Goal: Find specific page/section: Find specific page/section

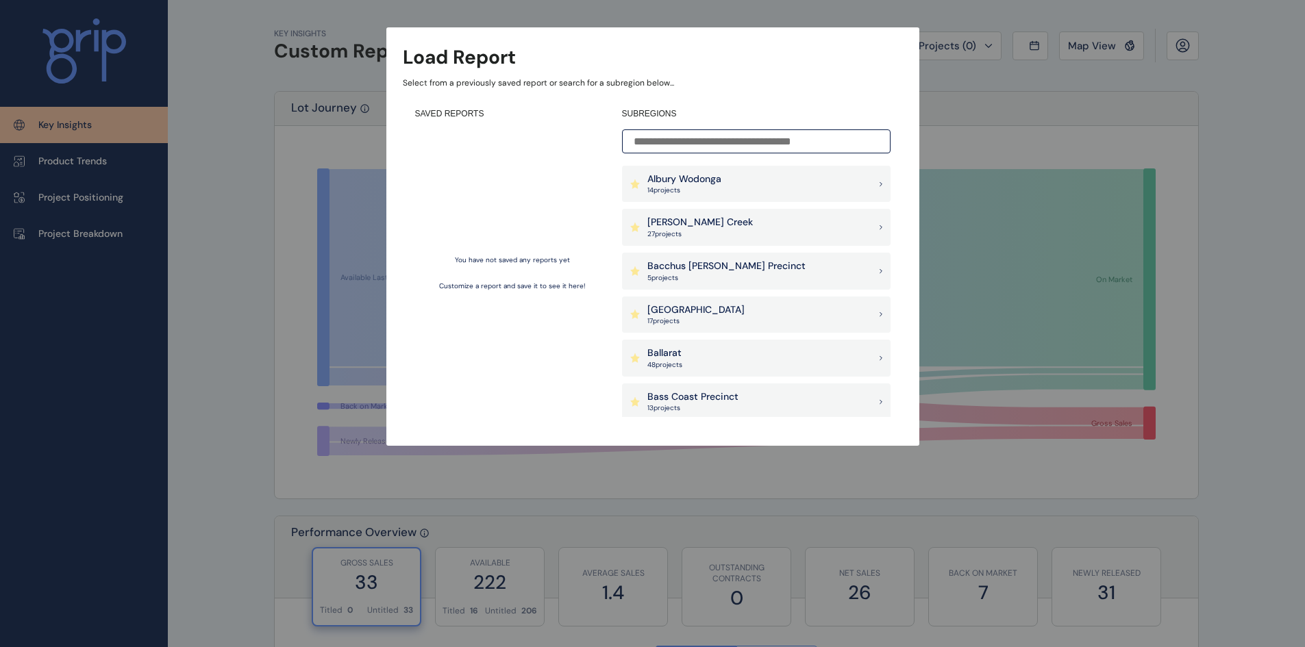
click at [675, 144] on input at bounding box center [756, 141] width 268 height 24
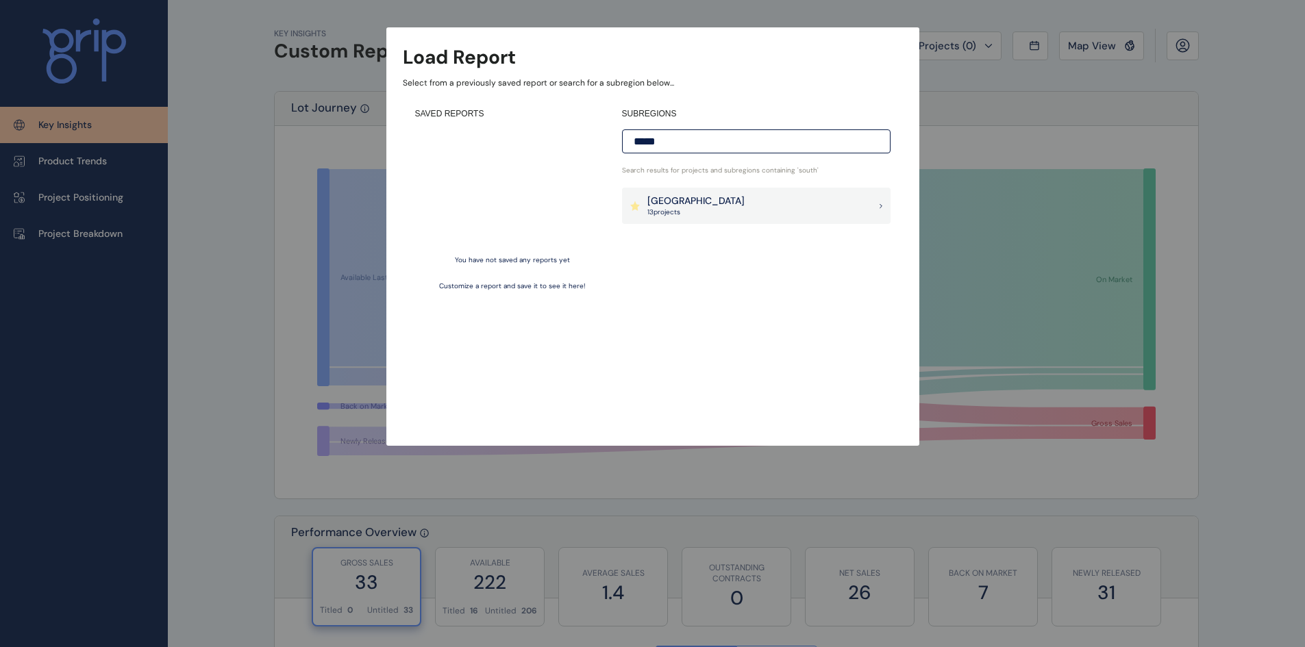
type input "*****"
click at [759, 193] on div "Berwick South Precinct 13 project s" at bounding box center [756, 206] width 268 height 37
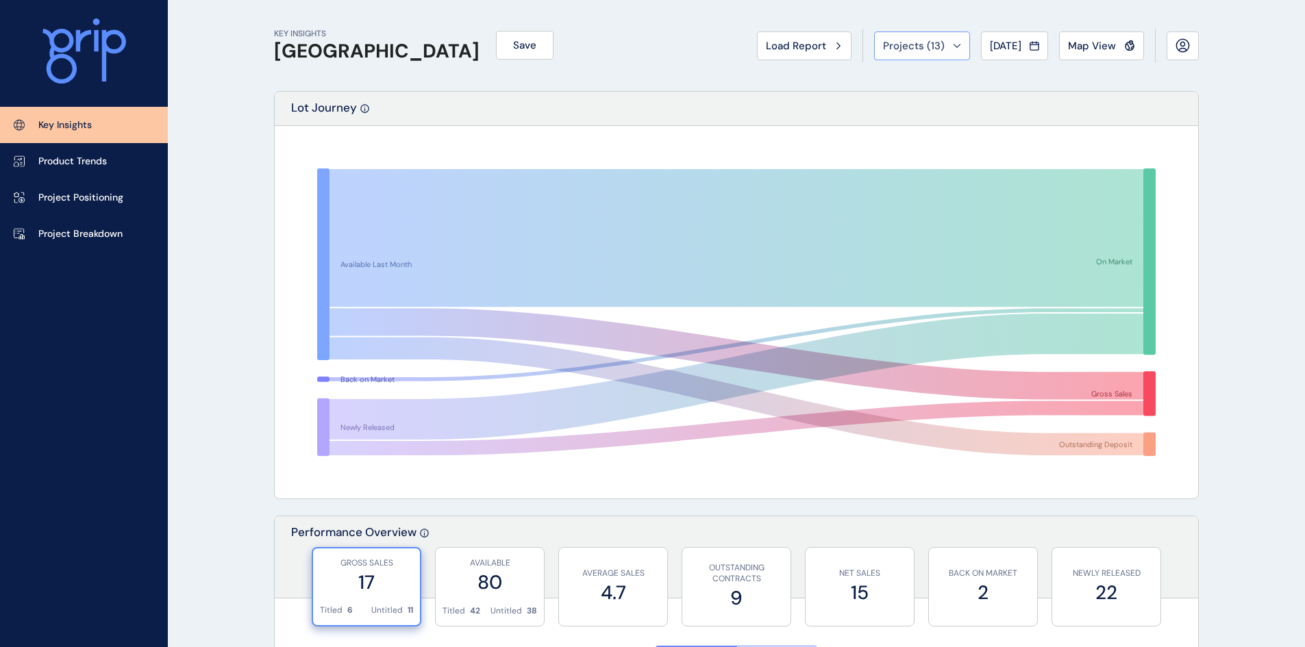
click at [896, 40] on span "Projects ( 13 )" at bounding box center [914, 46] width 62 height 14
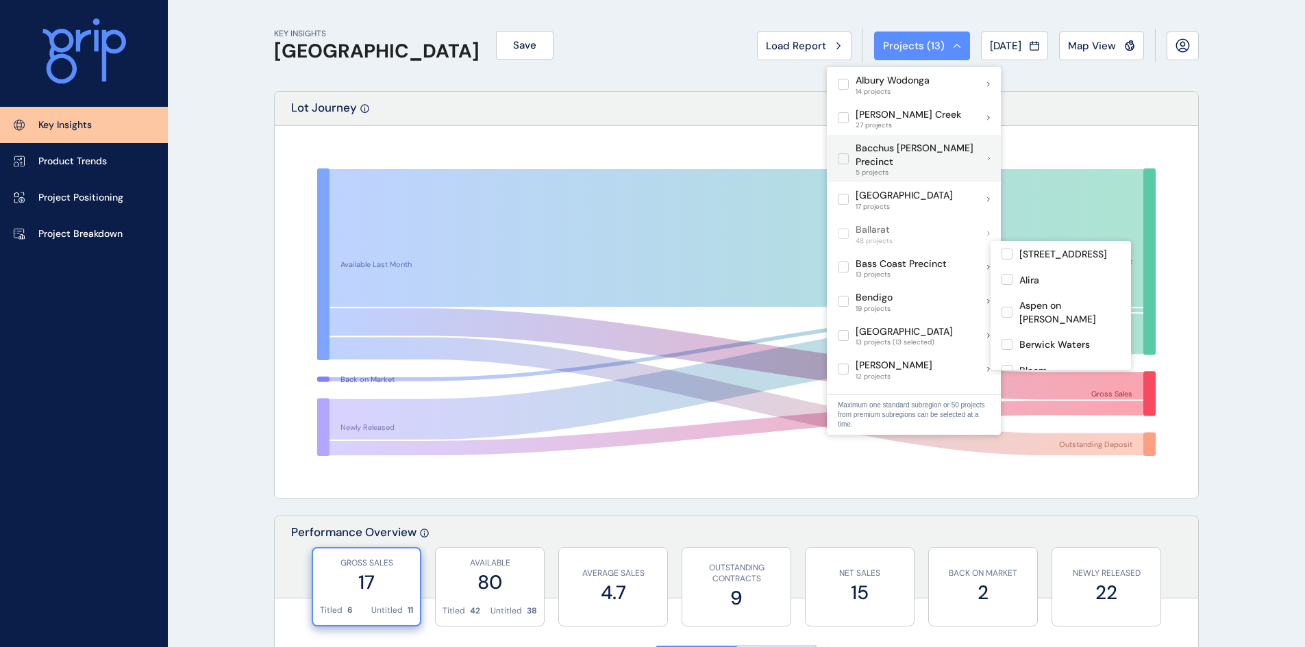
scroll to position [137, 0]
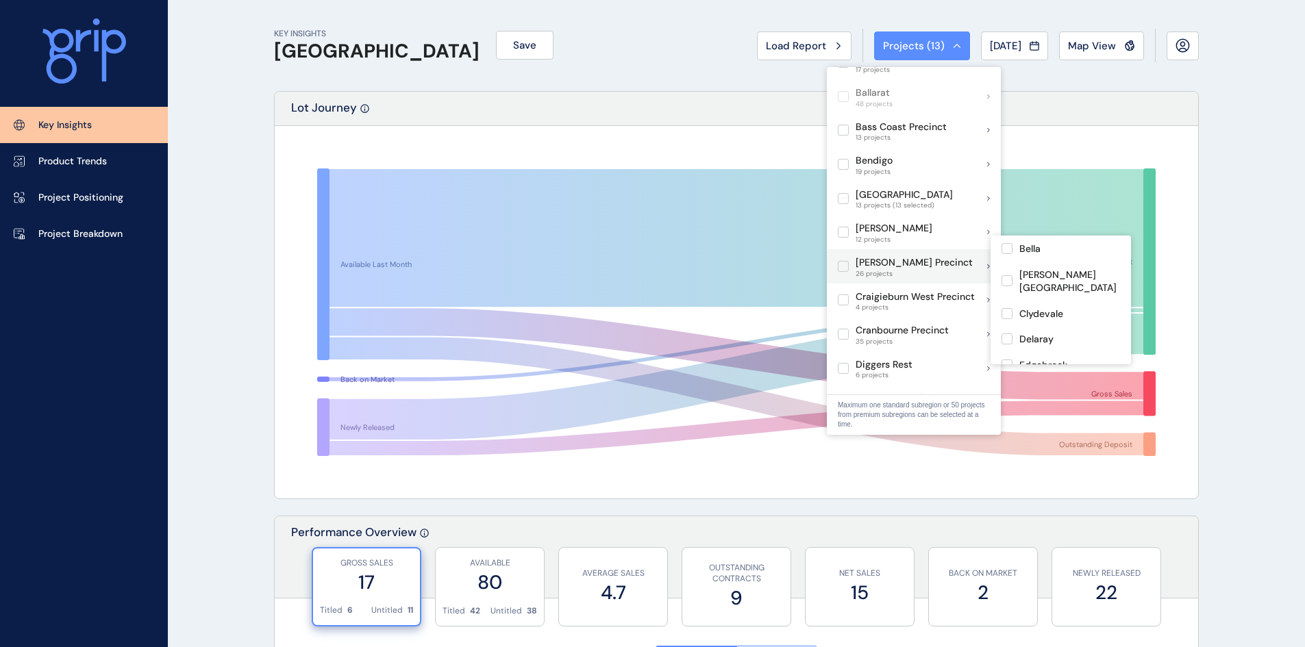
click at [841, 261] on label at bounding box center [843, 266] width 11 height 11
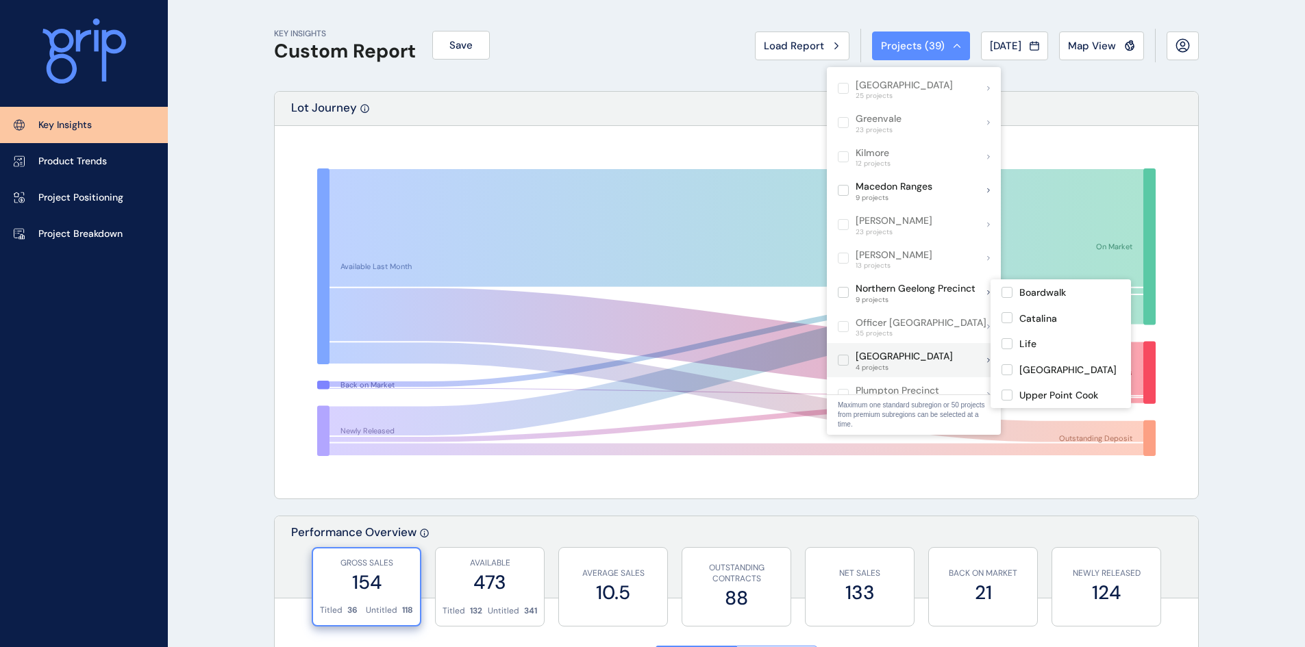
scroll to position [685, 0]
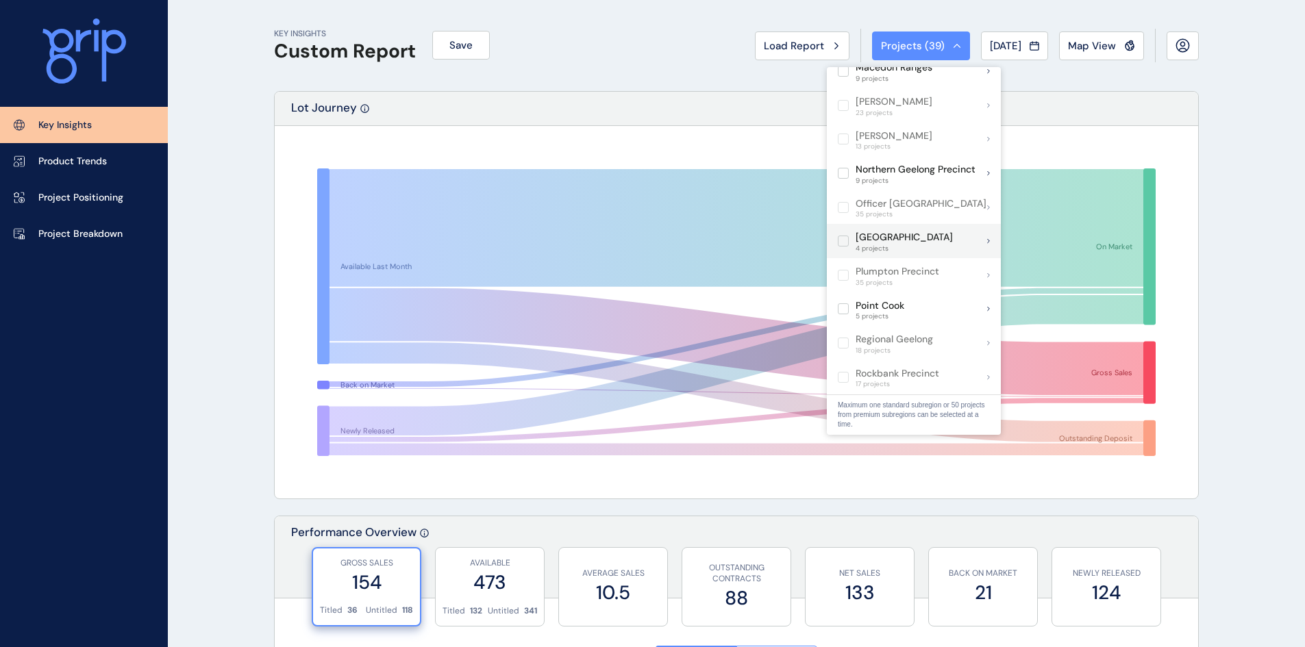
click at [844, 236] on label at bounding box center [843, 241] width 11 height 11
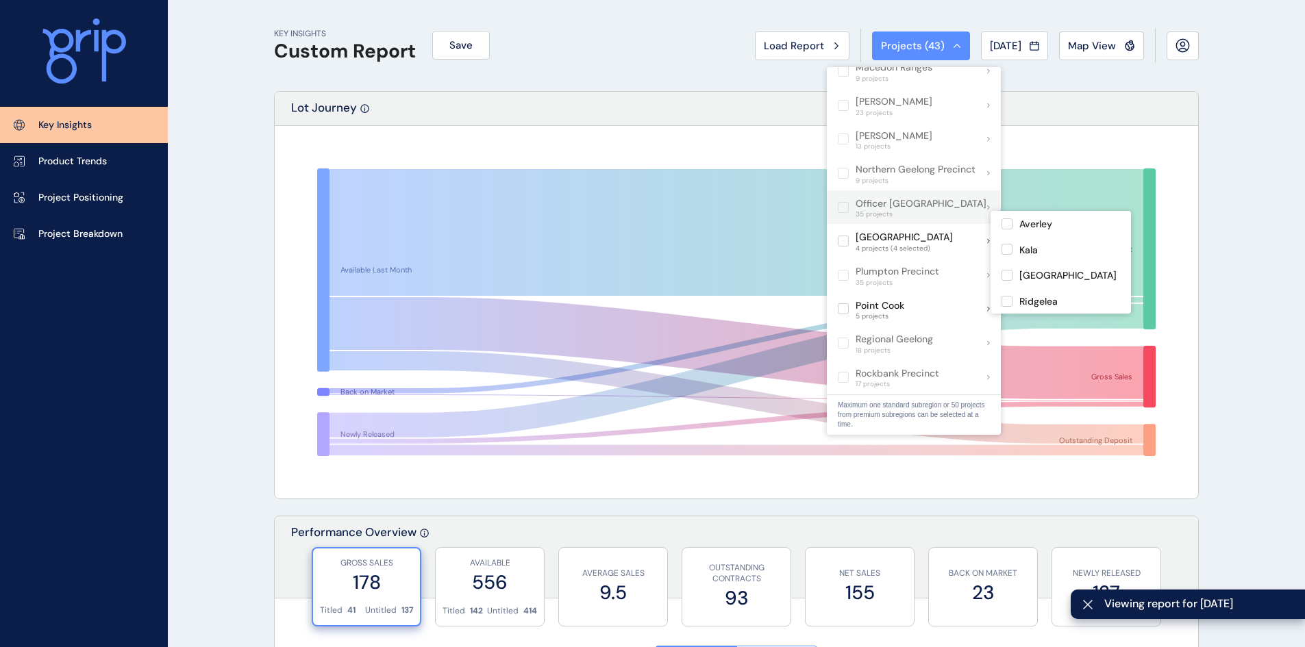
click at [844, 202] on label at bounding box center [843, 207] width 11 height 11
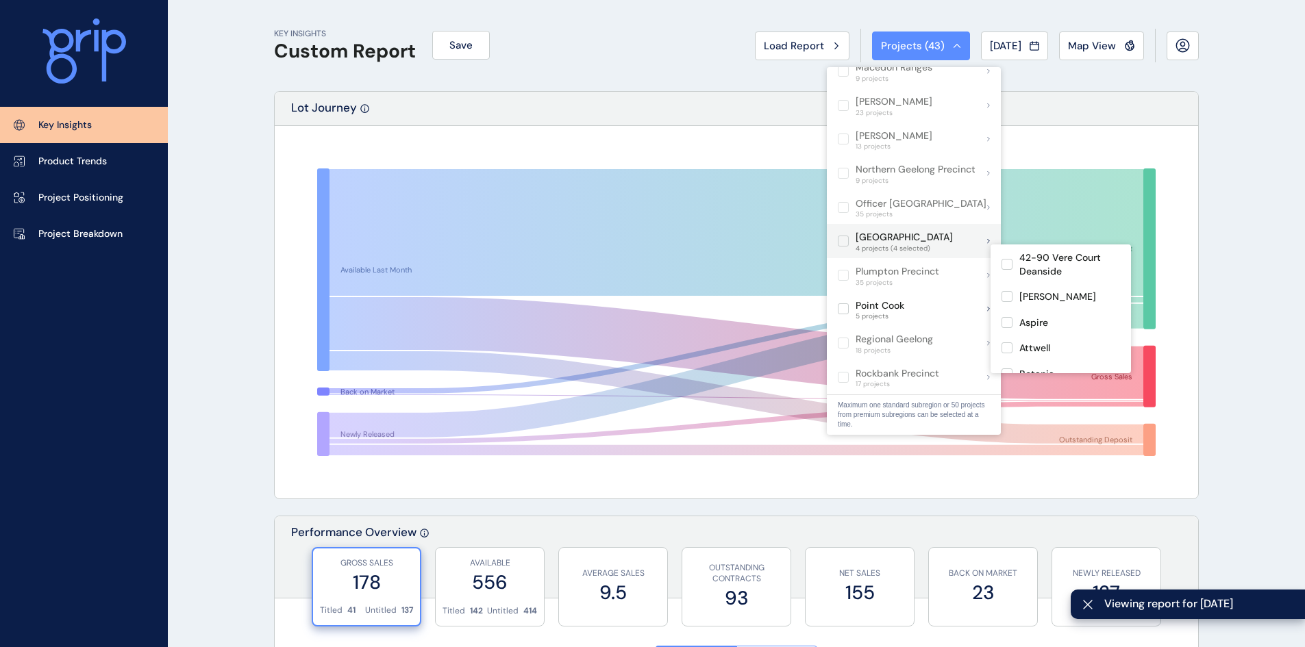
click at [842, 236] on label at bounding box center [843, 241] width 11 height 11
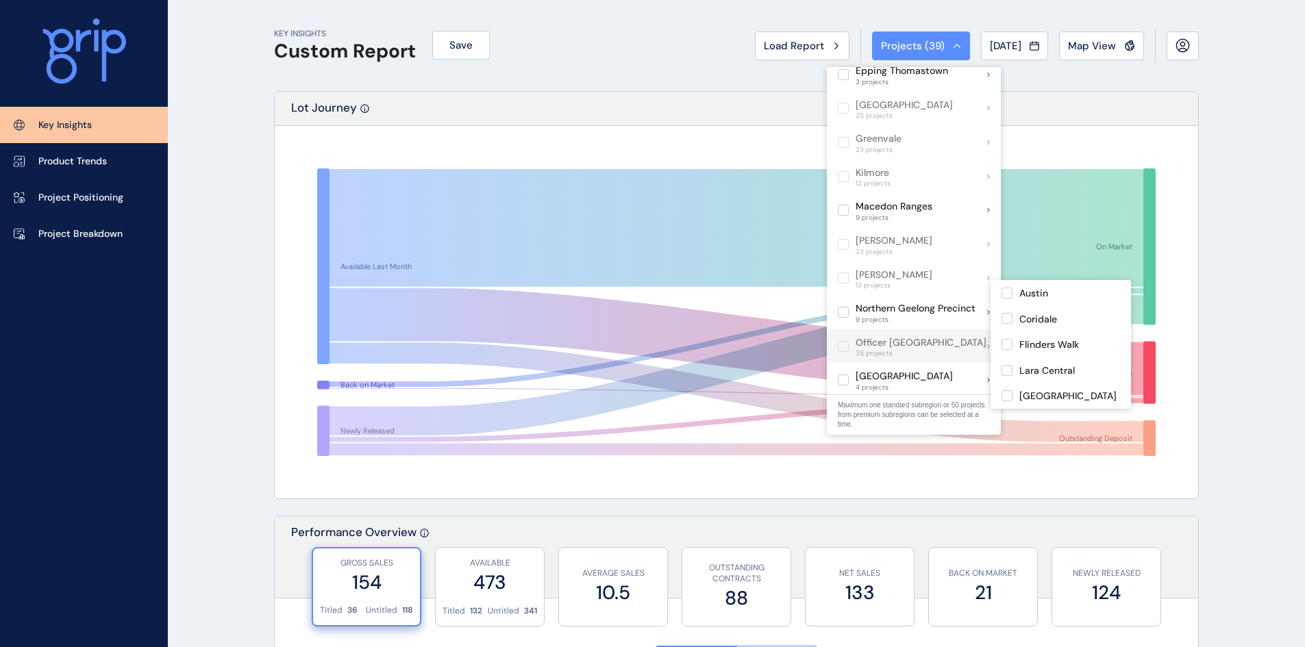
scroll to position [548, 0]
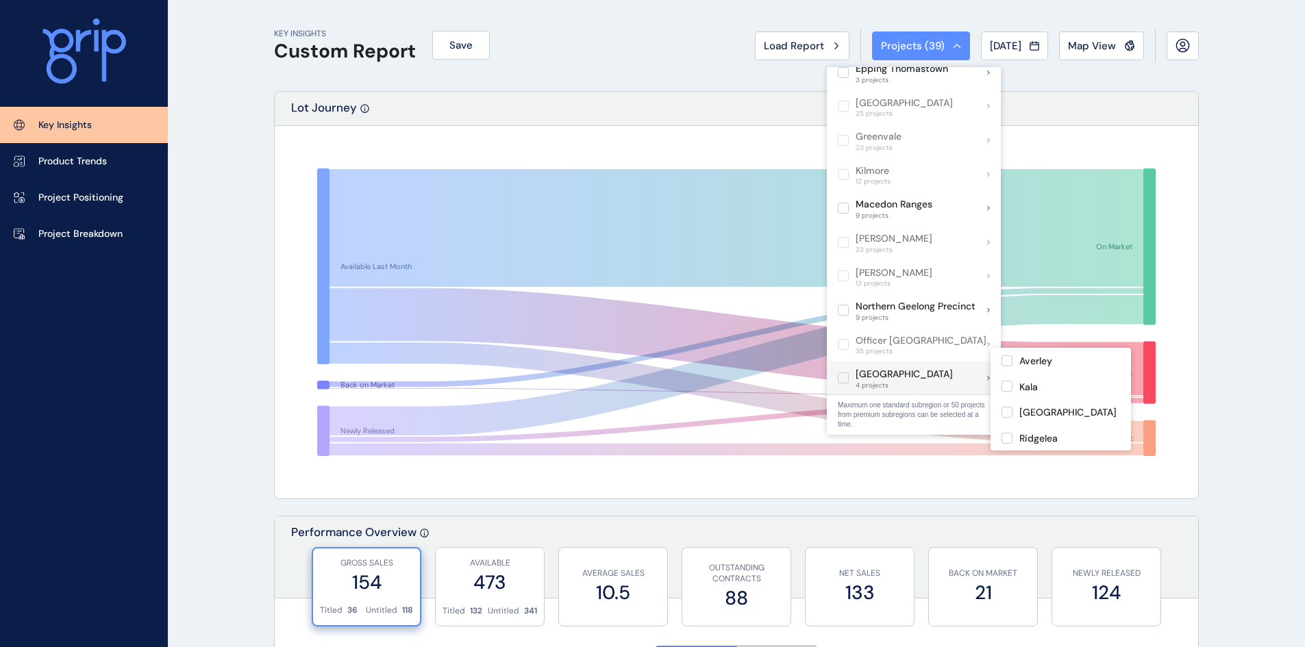
click at [844, 373] on label at bounding box center [843, 378] width 11 height 11
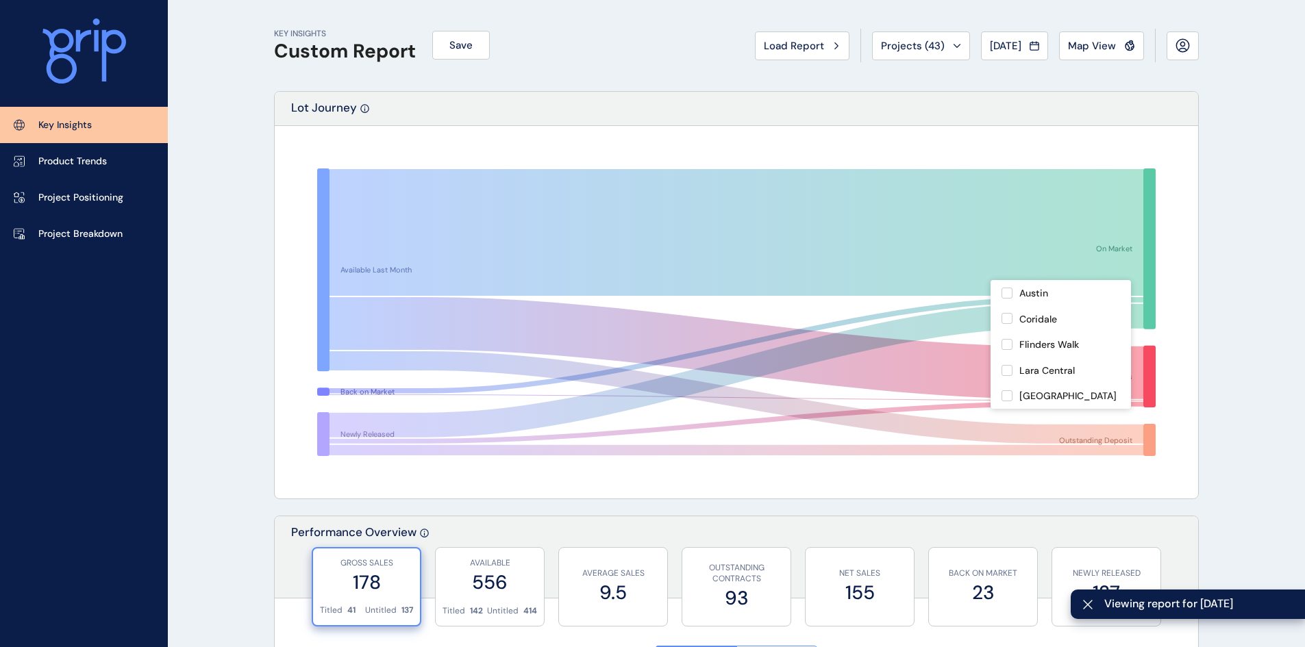
click at [1082, 50] on span "Map View" at bounding box center [1092, 46] width 48 height 14
